Goal: Communication & Community: Answer question/provide support

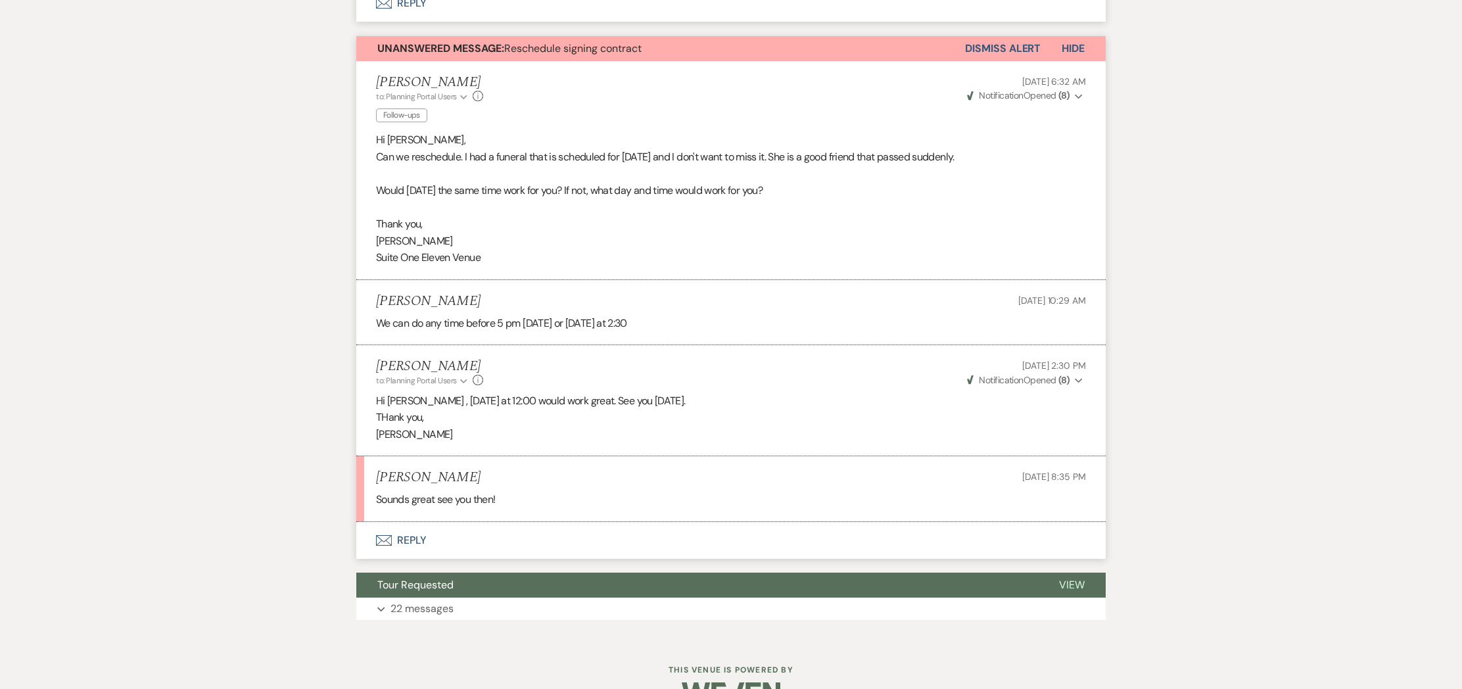
scroll to position [675, 0]
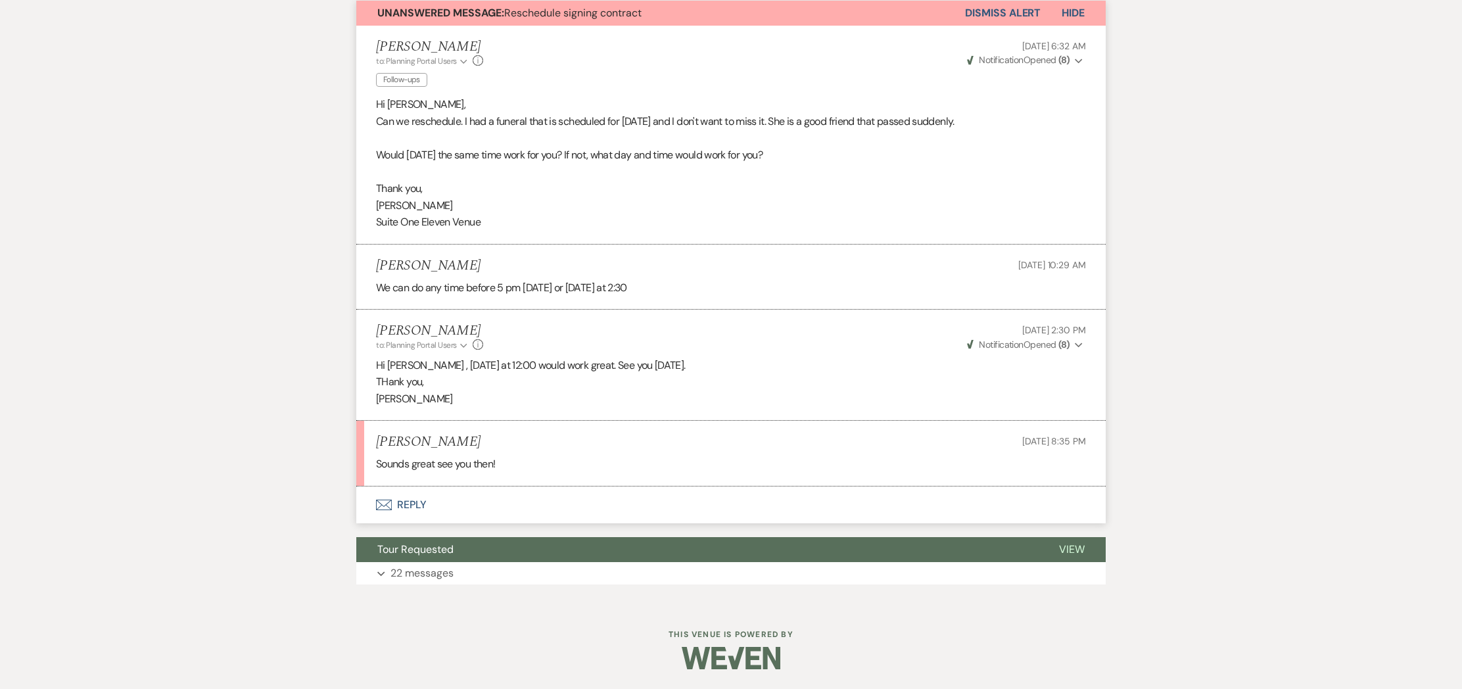
click at [406, 507] on button "Envelope Reply" at bounding box center [731, 505] width 750 height 37
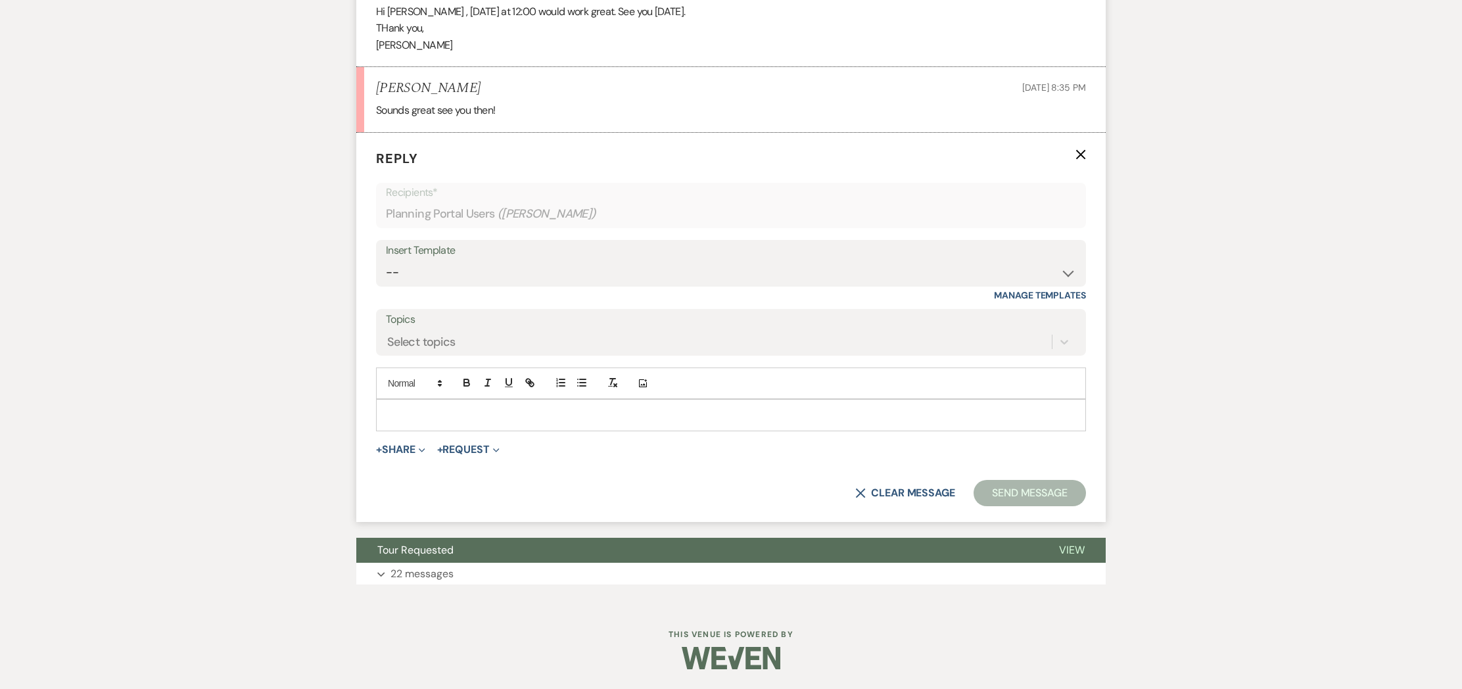
scroll to position [1025, 0]
click at [446, 418] on p at bounding box center [731, 415] width 689 height 14
click at [387, 417] on p "Would 2 work?" at bounding box center [731, 415] width 689 height 14
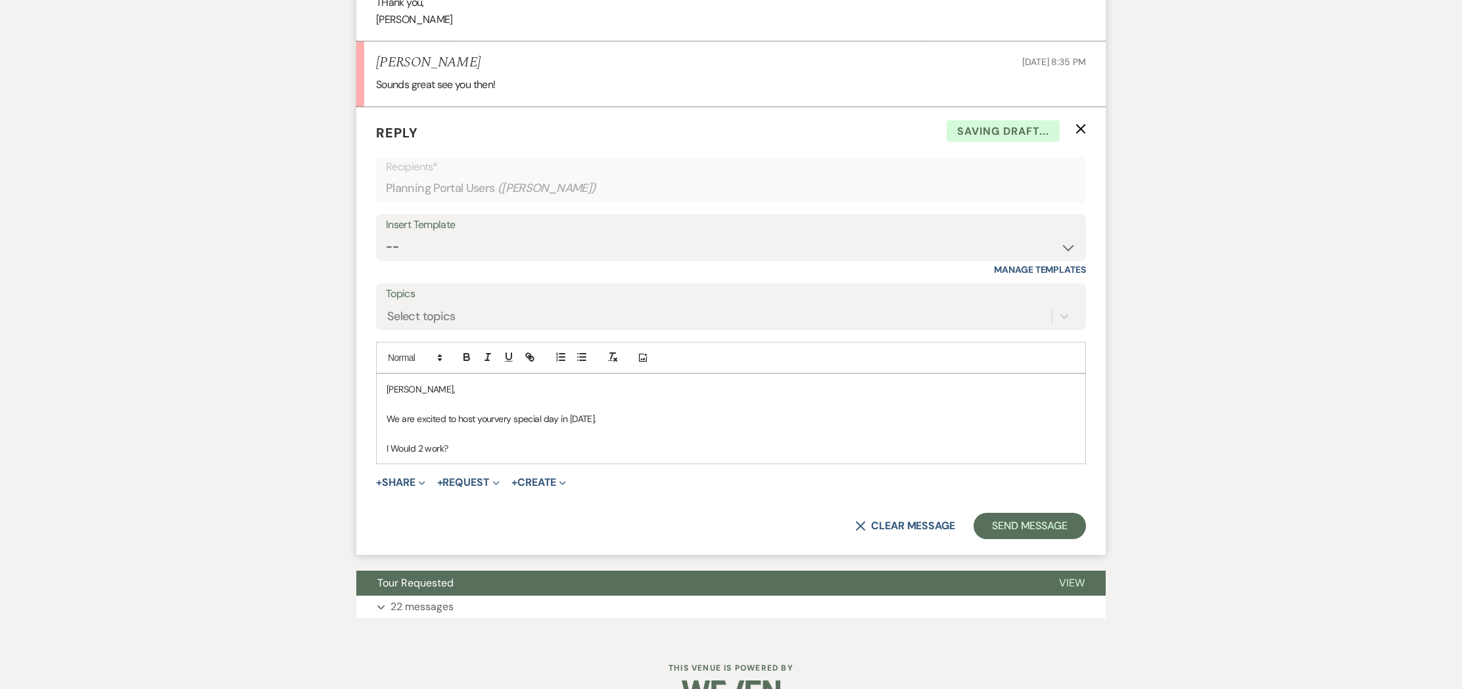
scroll to position [1039, 0]
drag, startPoint x: 416, startPoint y: 466, endPoint x: 377, endPoint y: 464, distance: 38.8
click at [377, 463] on div "COra, We are excited to host yourvery special day in April of 2027. I Would 2 w…" at bounding box center [731, 417] width 709 height 89
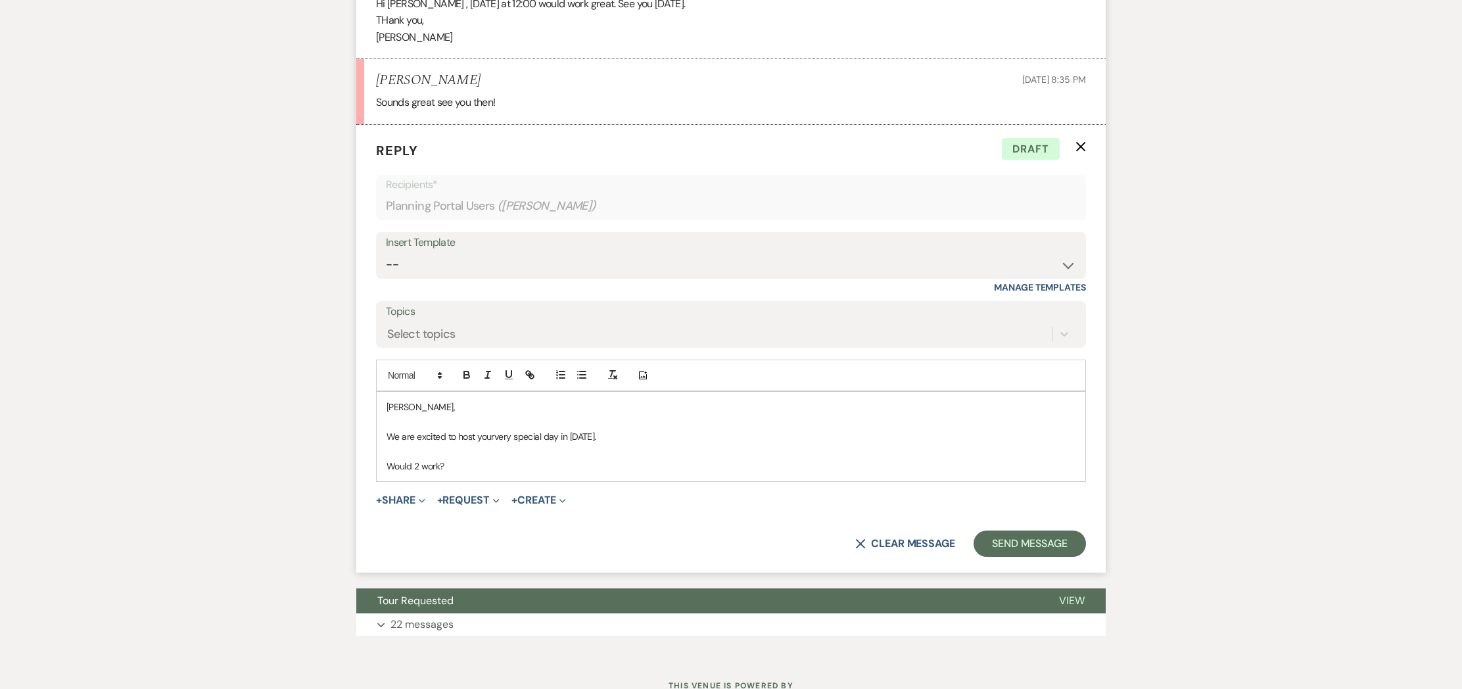
scroll to position [1088, 0]
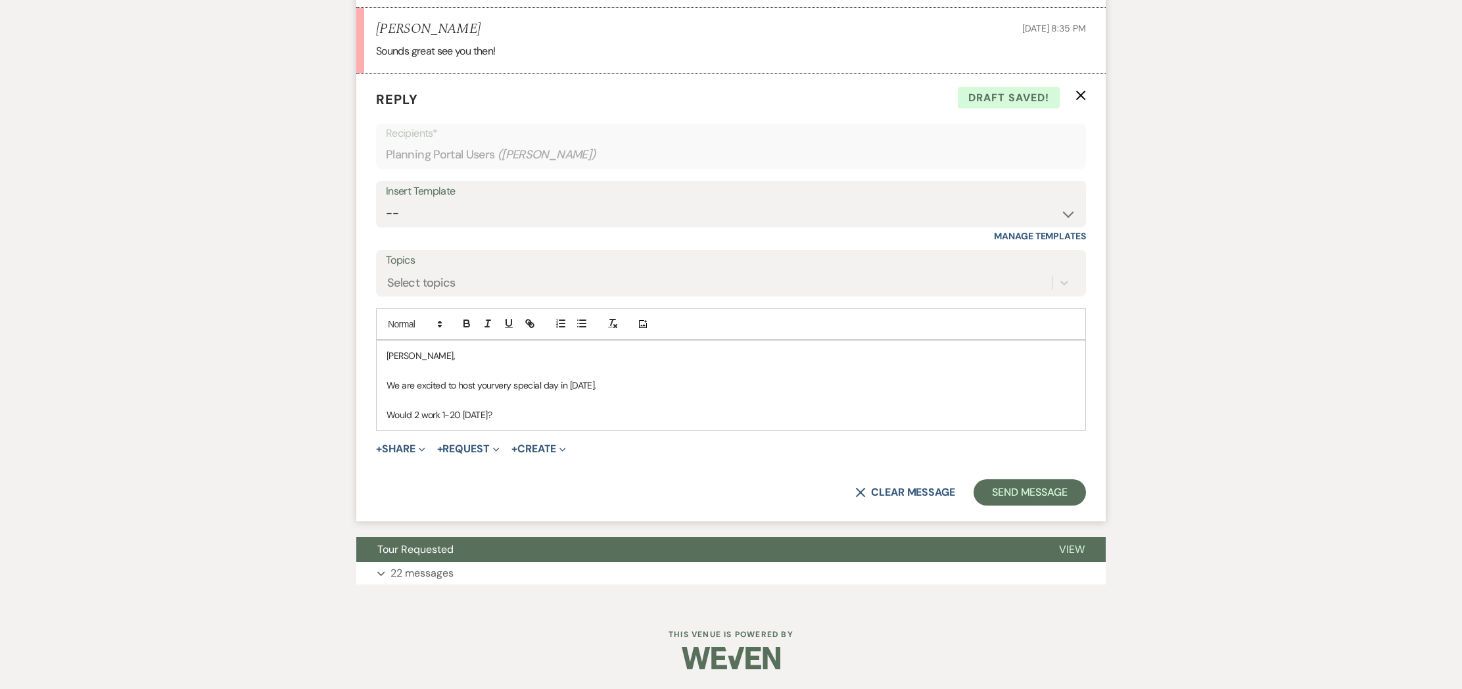
drag, startPoint x: 444, startPoint y: 415, endPoint x: 459, endPoint y: 415, distance: 14.5
click at [446, 415] on p "Would 2 work 1-20 Monday?" at bounding box center [731, 415] width 689 height 14
drag, startPoint x: 441, startPoint y: 416, endPoint x: 474, endPoint y: 418, distance: 32.9
click at [442, 416] on p "Would 2 work 10-20 Monday?" at bounding box center [731, 415] width 689 height 14
click at [453, 416] on p "Would 2 work on 10-20 Monday?" at bounding box center [731, 415] width 689 height 14
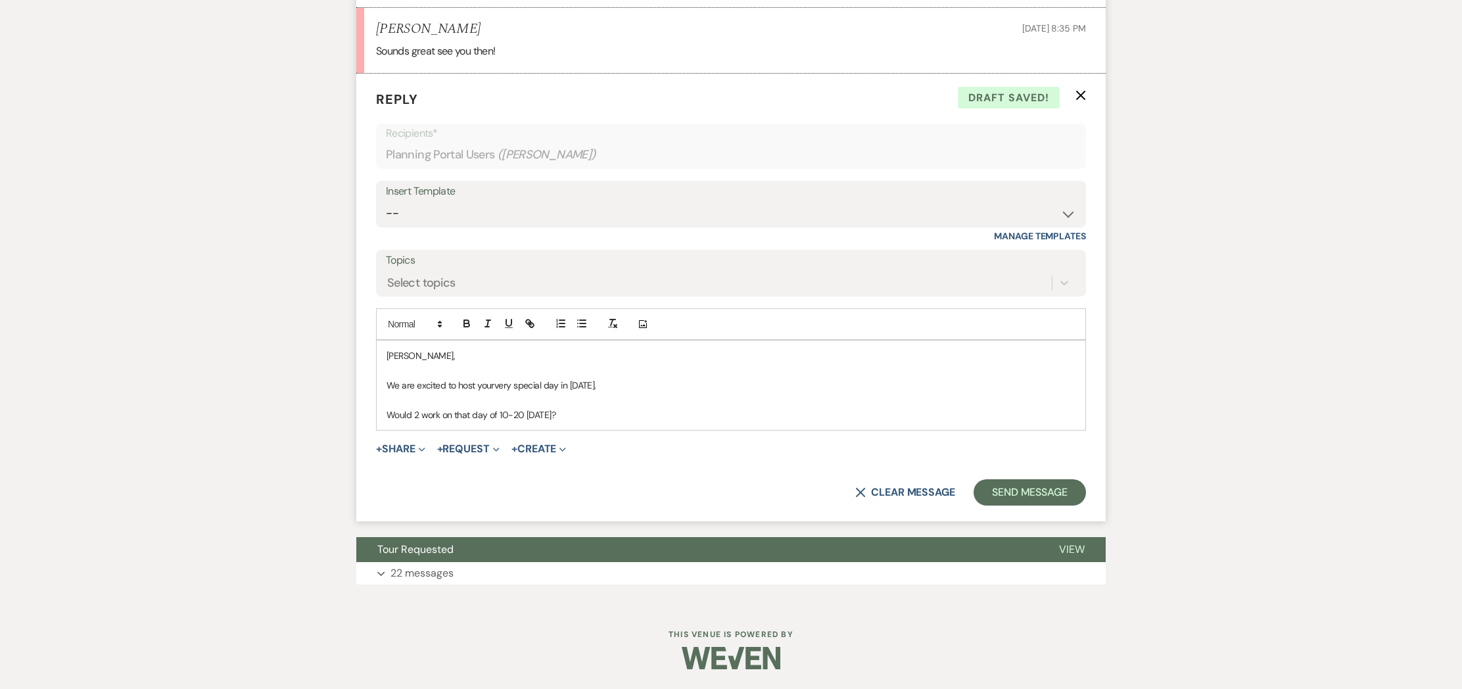
click at [485, 416] on p "Would 2 work on that day of 10-20 Monday?" at bounding box center [731, 415] width 689 height 14
click at [533, 413] on p "Would 2 work on that day, Monday of 10-20 Monday?" at bounding box center [731, 415] width 689 height 14
click at [581, 416] on p "Would 2 work on that day, Monday, 10-20 Monday?" at bounding box center [731, 415] width 689 height 14
click at [1044, 490] on button "Send Message" at bounding box center [1030, 492] width 112 height 26
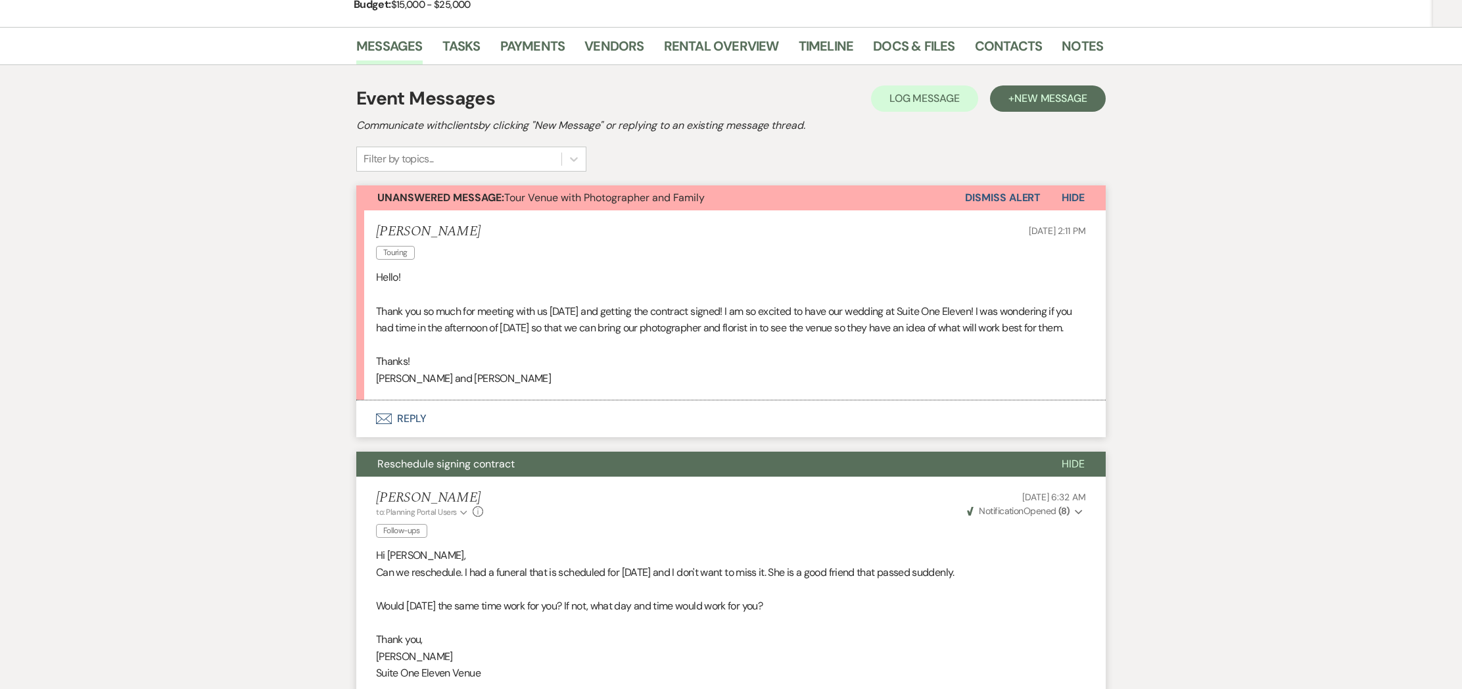
scroll to position [0, 0]
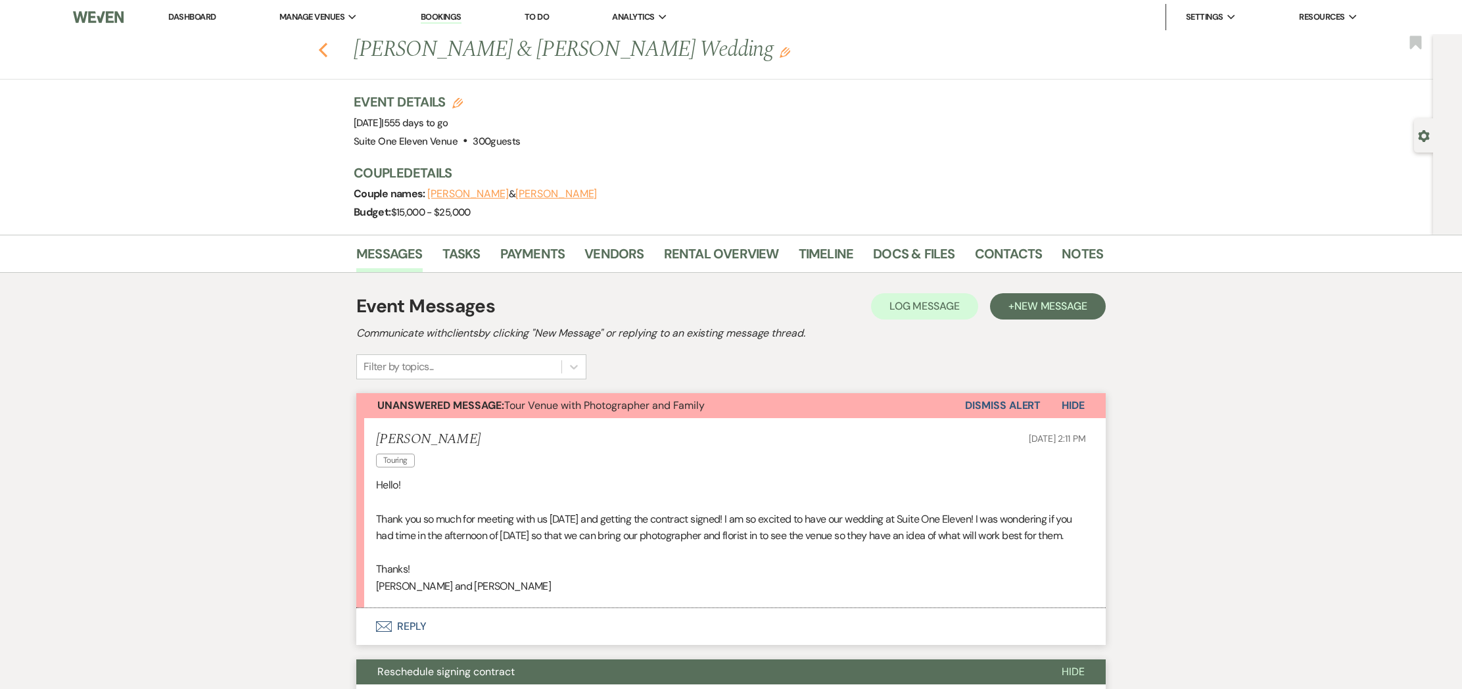
click at [327, 49] on icon "Previous" at bounding box center [323, 50] width 10 height 16
